Goal: Transaction & Acquisition: Purchase product/service

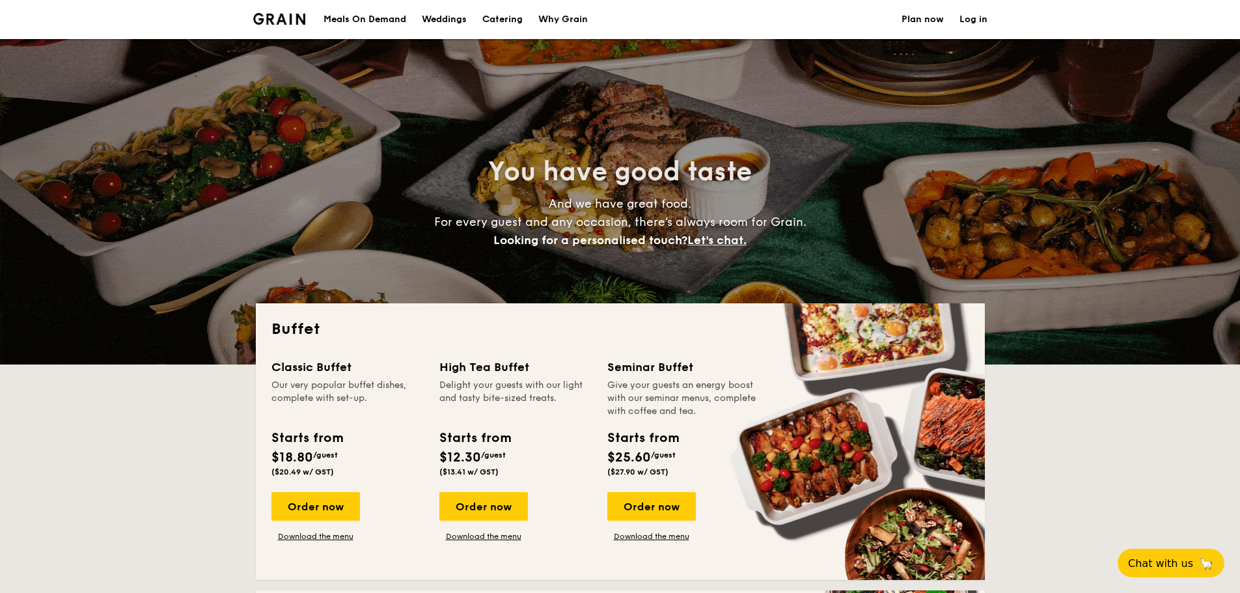
select select
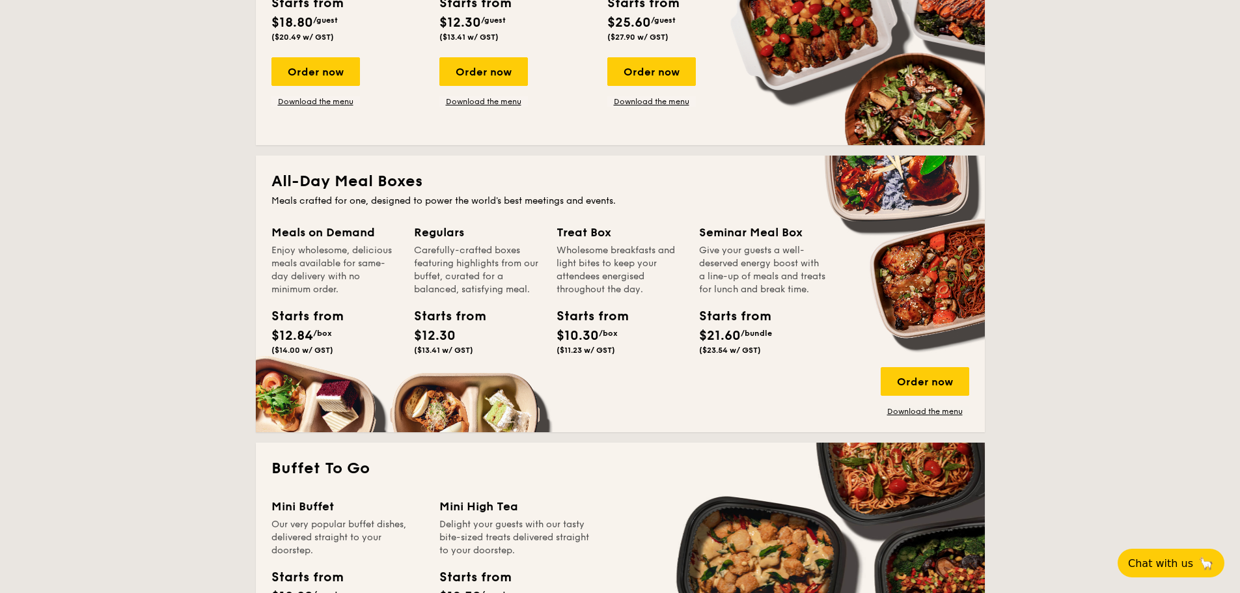
scroll to position [456, 0]
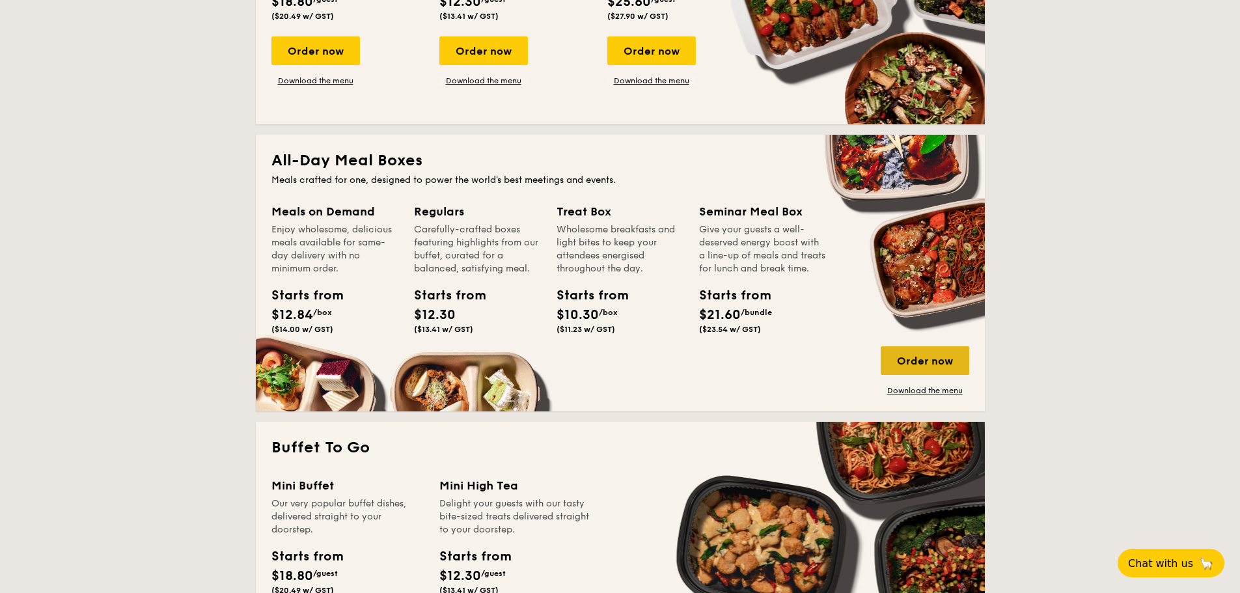
click at [905, 360] on div "Order now" at bounding box center [925, 360] width 89 height 29
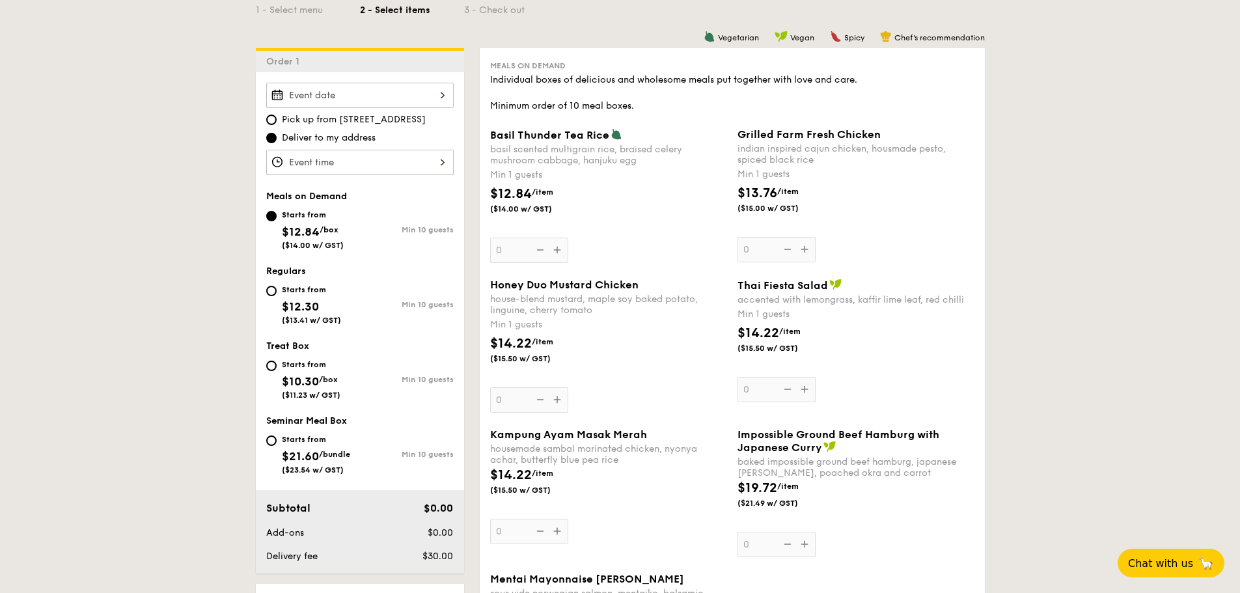
scroll to position [342, 0]
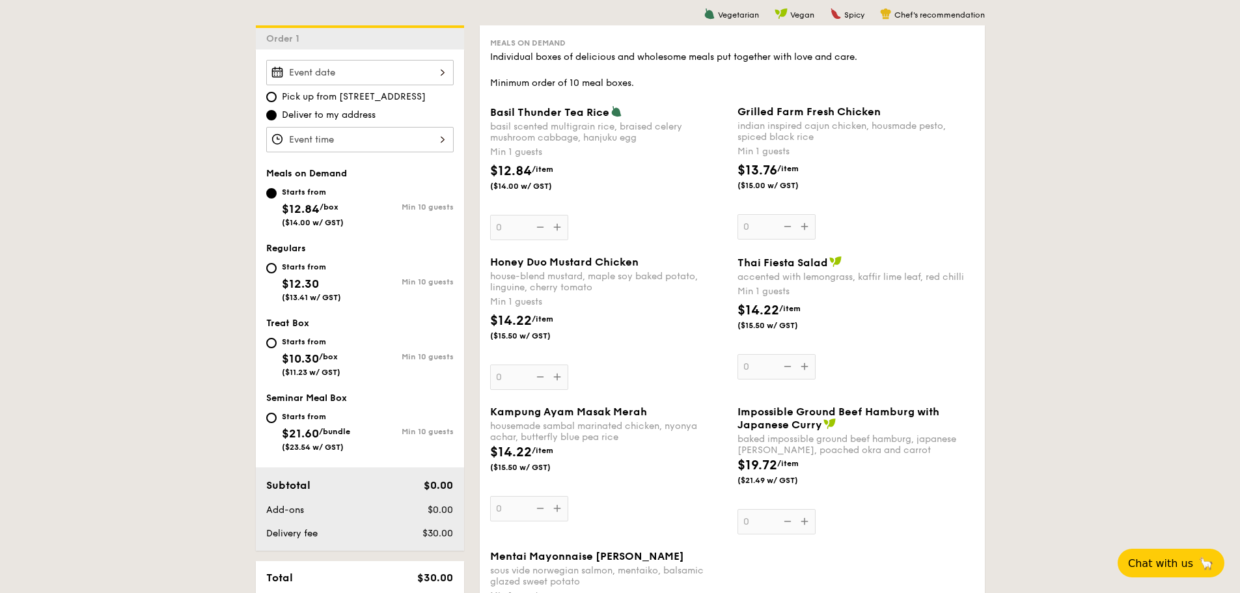
click at [318, 269] on div "Starts from" at bounding box center [311, 267] width 59 height 10
click at [277, 269] on input "Starts from $12.30 ($13.41 w/ GST) Min 10 guests" at bounding box center [271, 268] width 10 height 10
radio input "true"
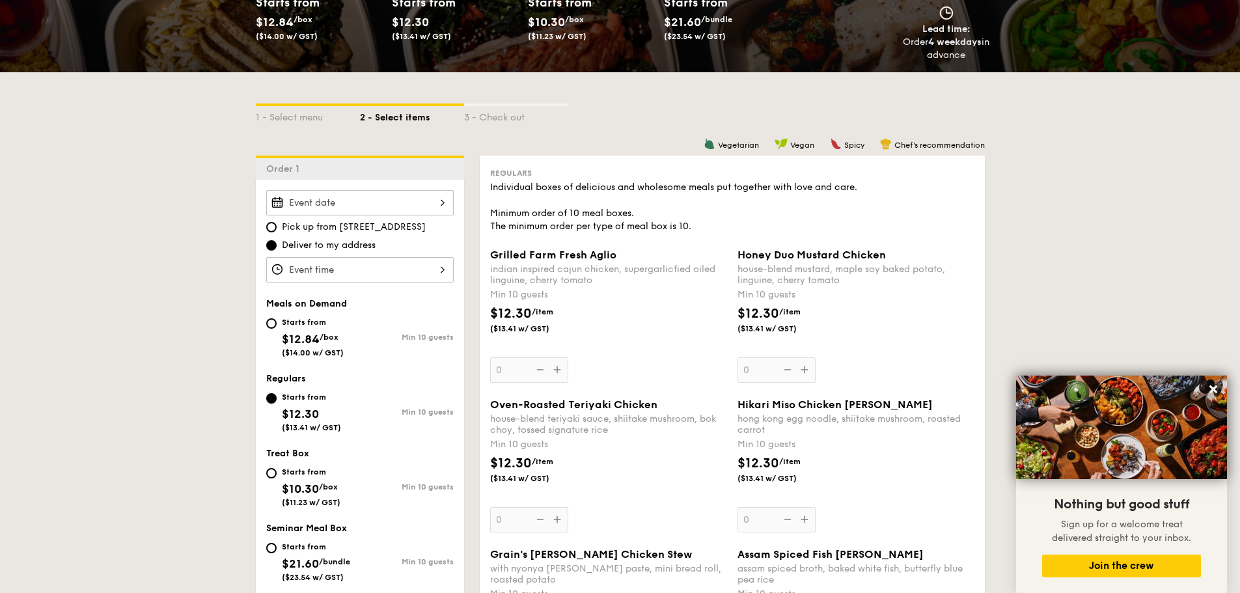
scroll to position [146, 0]
